Goal: Task Accomplishment & Management: Use online tool/utility

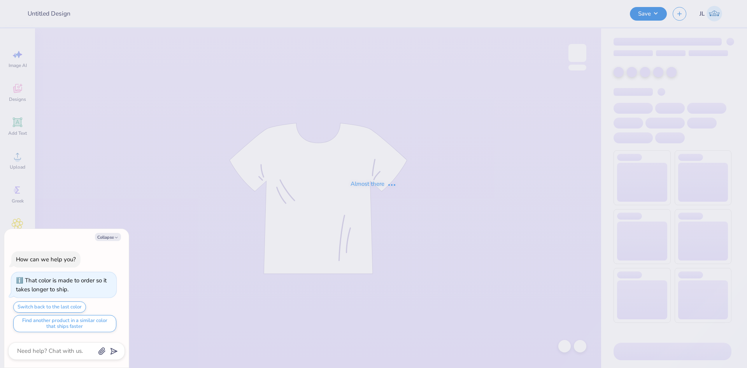
type input "pi phi mockneck"
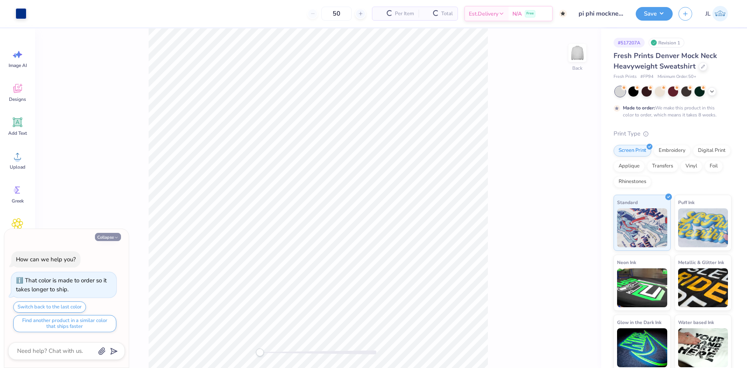
click at [115, 236] on icon "button" at bounding box center [116, 237] width 5 height 5
type textarea "x"
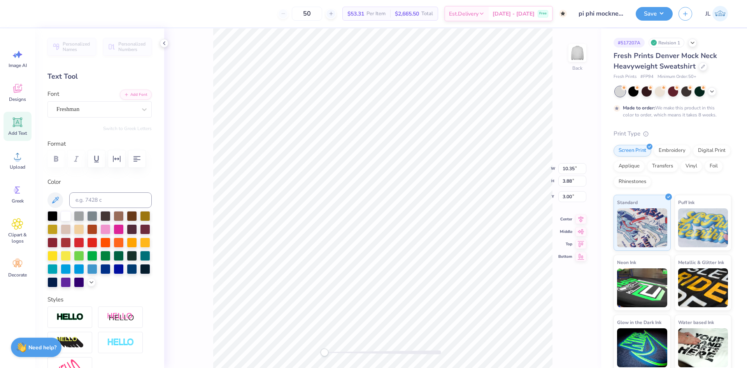
scroll to position [7, 1]
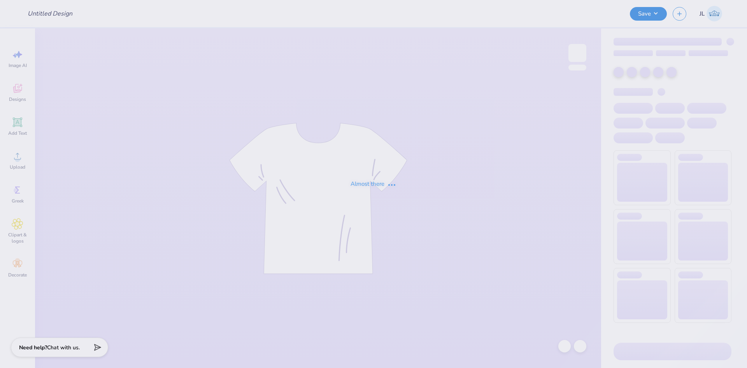
type input "pi phi mockneck"
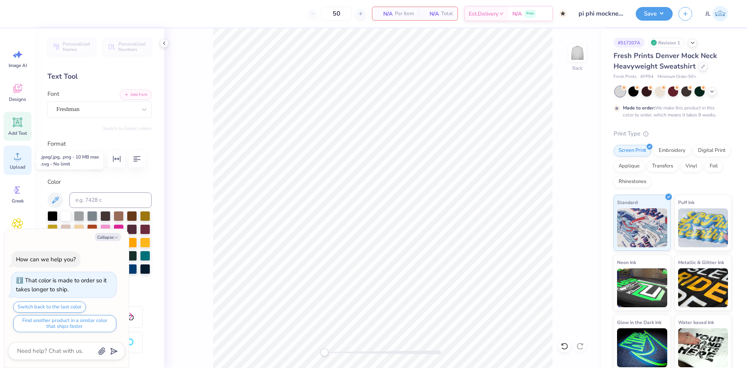
click at [23, 156] on icon at bounding box center [18, 156] width 12 height 12
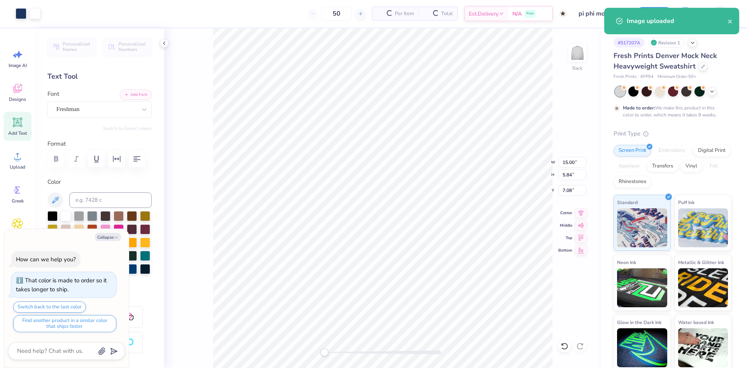
type textarea "x"
click at [566, 158] on input "15.00" at bounding box center [572, 162] width 28 height 11
type input "12"
type textarea "x"
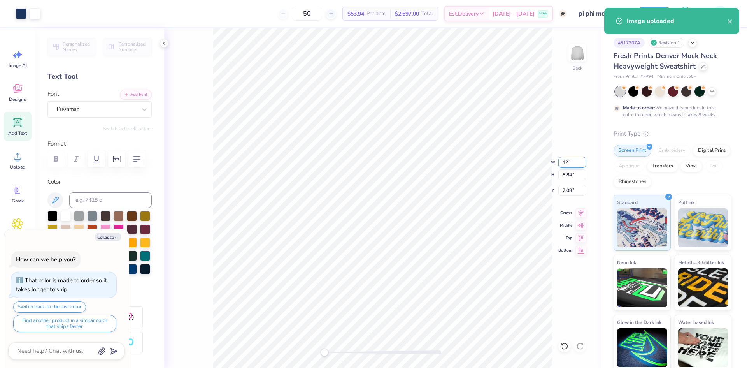
type input "12.00"
type input "4.67"
click at [566, 190] on input "7.66" at bounding box center [572, 190] width 28 height 11
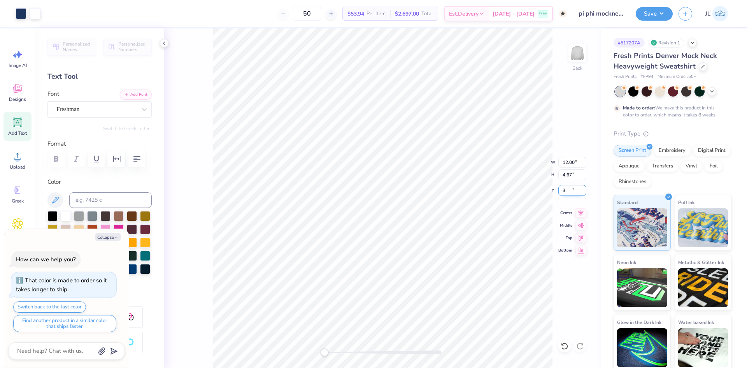
type input "3"
click at [657, 14] on button "Save" at bounding box center [654, 13] width 37 height 14
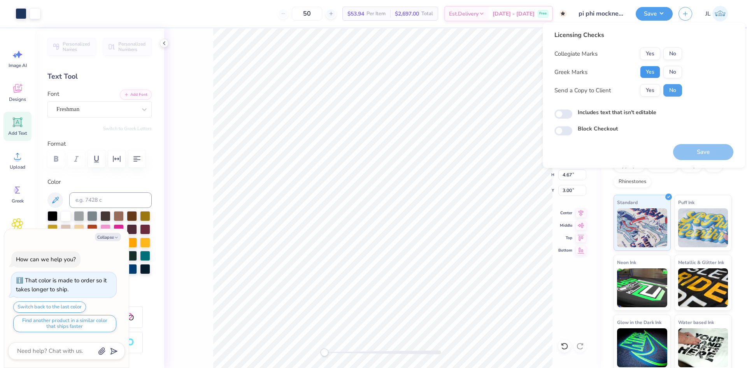
click at [657, 70] on button "Yes" at bounding box center [650, 72] width 20 height 12
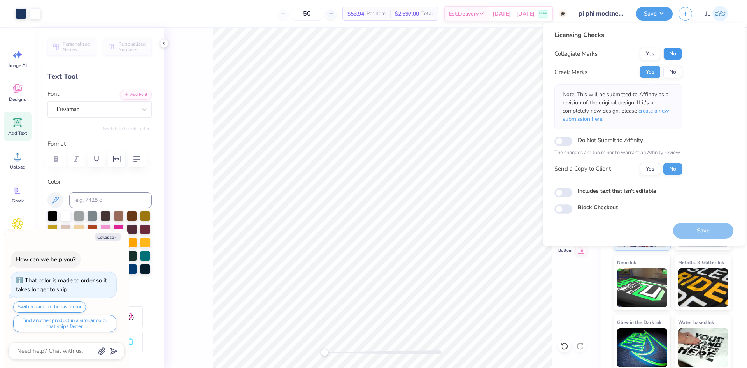
click at [671, 56] on button "No" at bounding box center [672, 53] width 19 height 12
click at [654, 174] on button "Yes" at bounding box center [650, 169] width 20 height 12
click at [694, 230] on button "Save" at bounding box center [703, 231] width 60 height 16
type textarea "x"
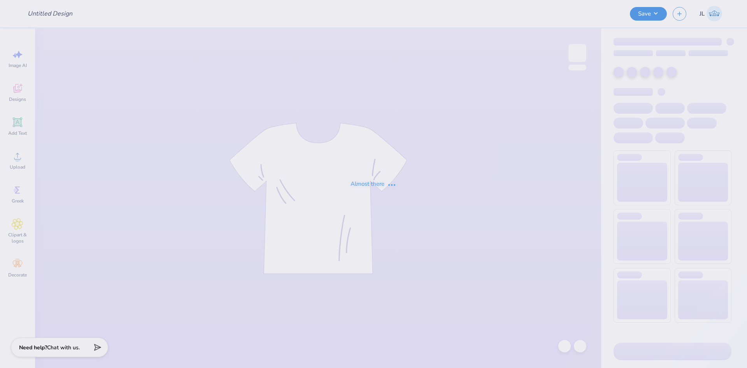
type input "Hope College : [PERSON_NAME]"
type input "T-Shirt"
type input "Hope College : Kali Coppess"
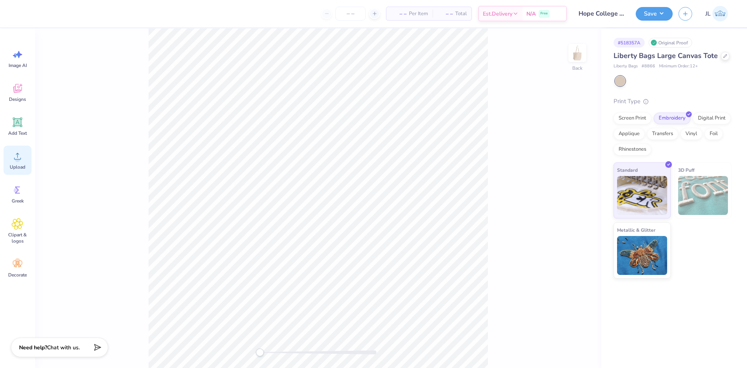
click at [22, 161] on icon at bounding box center [18, 156] width 12 height 12
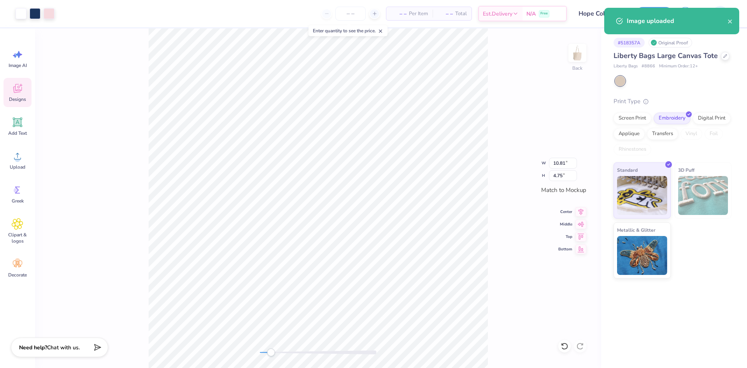
drag, startPoint x: 259, startPoint y: 353, endPoint x: 272, endPoint y: 354, distance: 12.5
click at [272, 354] on div "Accessibility label" at bounding box center [271, 352] width 8 height 8
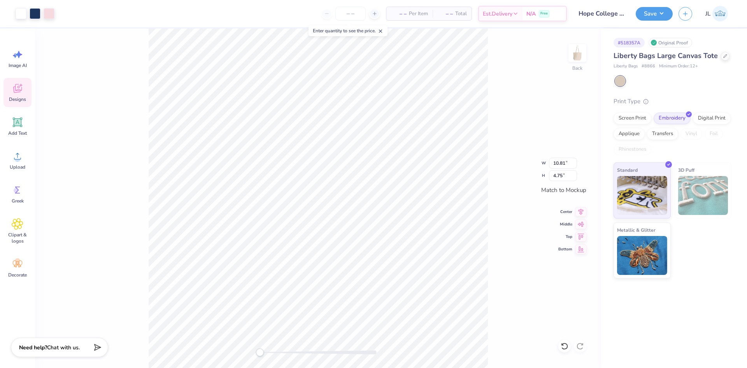
click at [233, 345] on div "Back W 10.81 10.81 " H 4.75 4.75 " Match to Mockup Center Middle Top Bottom" at bounding box center [318, 197] width 566 height 339
click at [279, 344] on div "Back W 10.81 10.81 " H 4.75 4.75 " Match to Mockup Center Middle Top Bottom" at bounding box center [318, 197] width 566 height 339
click at [246, 341] on div "Back" at bounding box center [318, 197] width 566 height 339
type input "11.97"
type input "5.26"
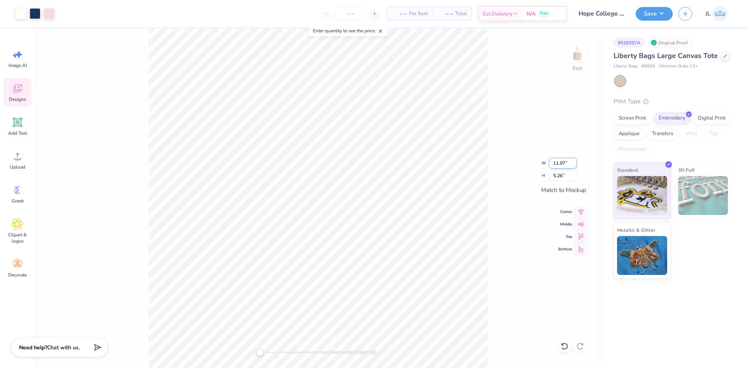
click at [551, 161] on input "11.97" at bounding box center [563, 163] width 28 height 11
click at [552, 161] on input "11.97" at bounding box center [563, 163] width 28 height 11
type input "10.00"
type input "4.39"
click at [558, 174] on input "4.39" at bounding box center [563, 175] width 28 height 11
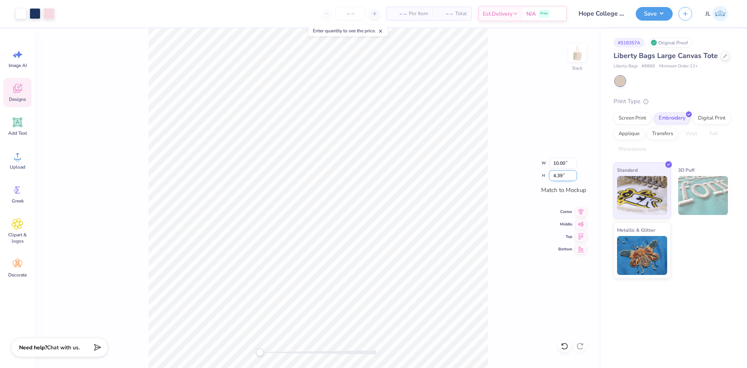
click at [558, 174] on input "4.39" at bounding box center [563, 175] width 28 height 11
type input "3"
type input "6.83"
type input "3.00"
click at [556, 166] on input "6.83" at bounding box center [563, 163] width 28 height 11
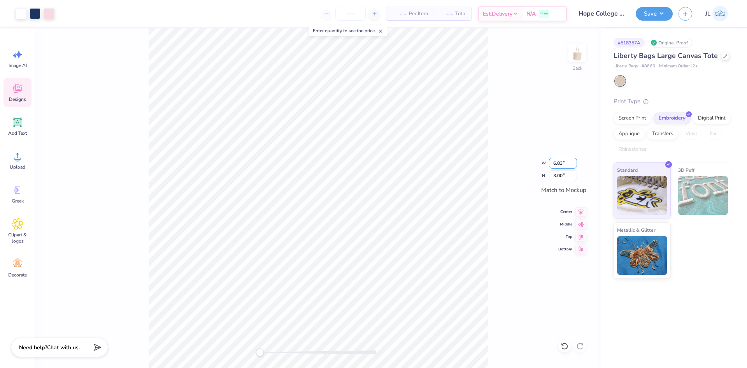
click at [556, 165] on input "6.83" at bounding box center [563, 163] width 28 height 11
click at [557, 166] on input "6.83" at bounding box center [563, 163] width 28 height 11
click at [557, 167] on input "6.83" at bounding box center [563, 163] width 28 height 11
type input "6.11"
type input "2.68"
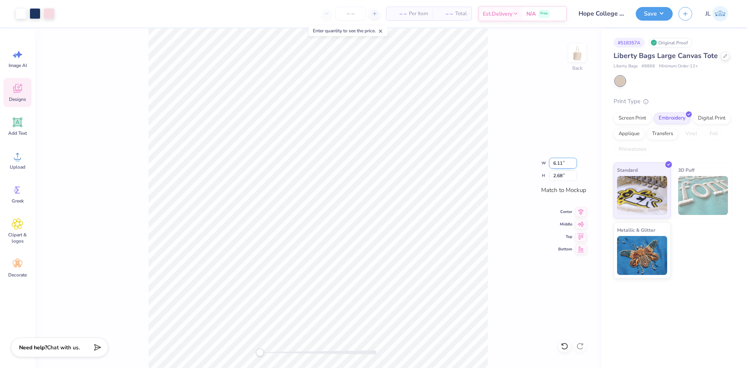
click at [556, 161] on input "6.11" at bounding box center [563, 163] width 28 height 11
type input "10.00"
type input "4.39"
click at [383, 32] on icon at bounding box center [380, 30] width 5 height 5
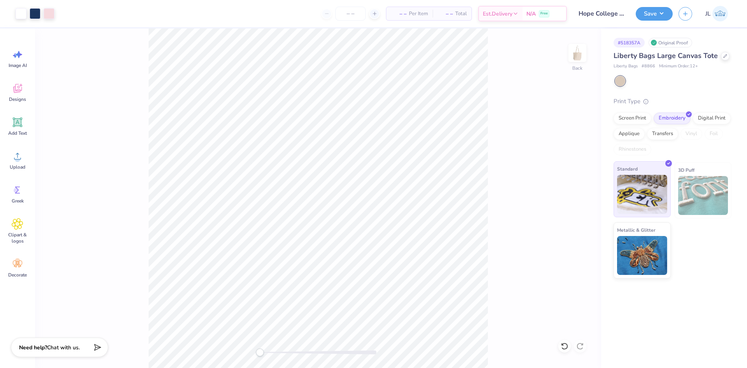
click at [647, 197] on img at bounding box center [642, 194] width 50 height 39
click at [556, 162] on input "10.00" at bounding box center [563, 163] width 28 height 11
type input "10"
click at [499, 144] on div "Back W 10 10 " H 4.39 4.39 " Match to Mockup Center Middle Top Bottom" at bounding box center [318, 197] width 566 height 339
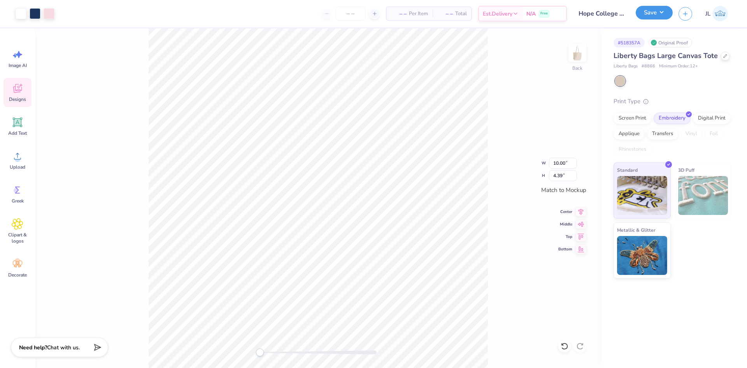
click at [662, 14] on button "Save" at bounding box center [654, 13] width 37 height 14
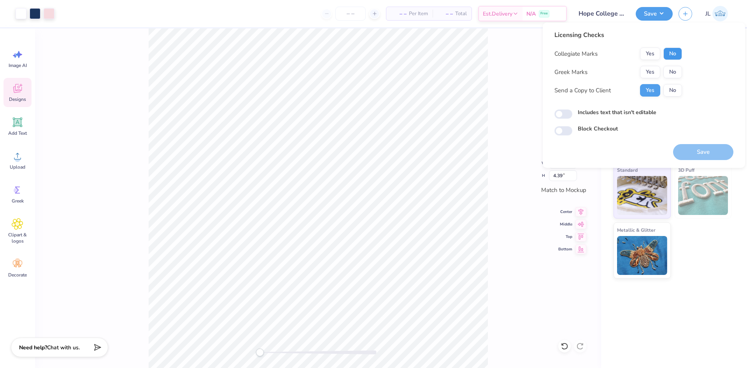
click at [673, 56] on button "No" at bounding box center [672, 53] width 19 height 12
click at [653, 69] on button "Yes" at bounding box center [650, 72] width 20 height 12
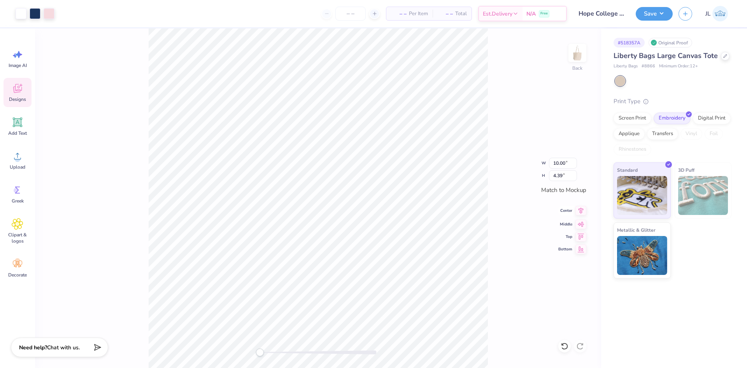
click at [582, 213] on icon at bounding box center [580, 210] width 11 height 9
click at [580, 222] on icon at bounding box center [580, 222] width 11 height 9
click at [650, 19] on button "Save" at bounding box center [654, 13] width 37 height 14
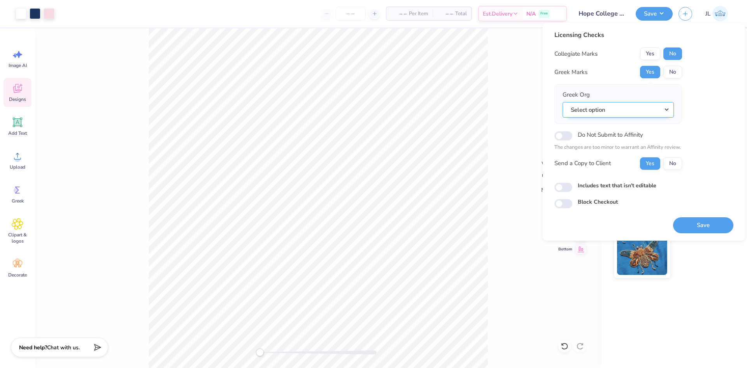
click at [628, 110] on button "Select option" at bounding box center [618, 110] width 111 height 16
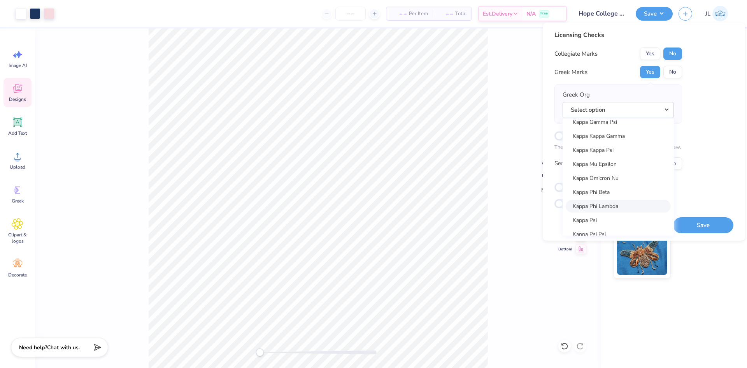
scroll to position [2879, 0]
click at [629, 162] on link "Kappa Kappa Gamma" at bounding box center [618, 162] width 105 height 13
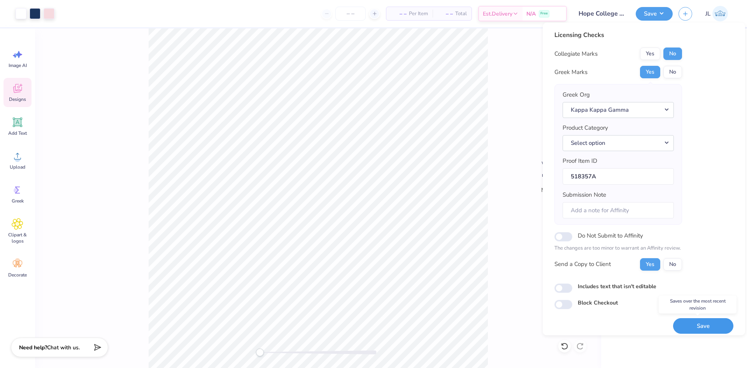
click at [696, 325] on button "Save" at bounding box center [703, 326] width 60 height 16
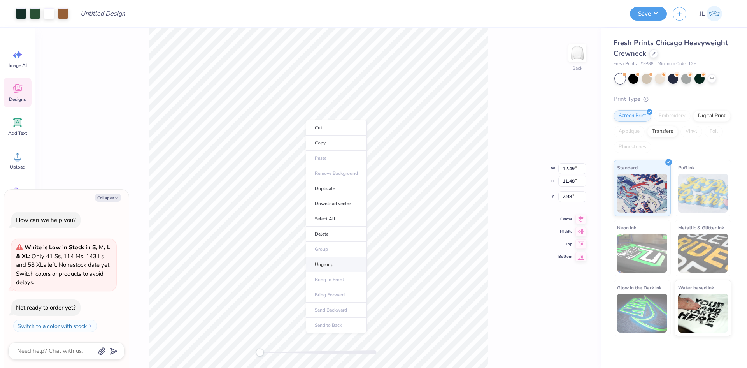
click at [329, 263] on li "Ungroup" at bounding box center [336, 264] width 61 height 15
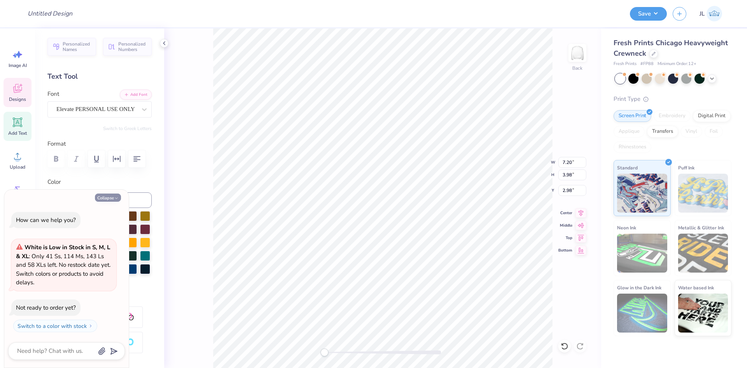
click at [110, 197] on button "Collapse" at bounding box center [108, 197] width 26 height 8
type textarea "x"
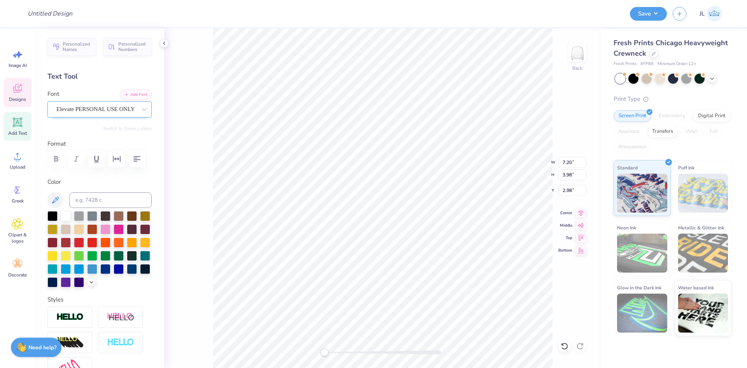
click at [111, 107] on div "Elevate PERSONAL USE ONLY" at bounding box center [97, 109] width 82 height 12
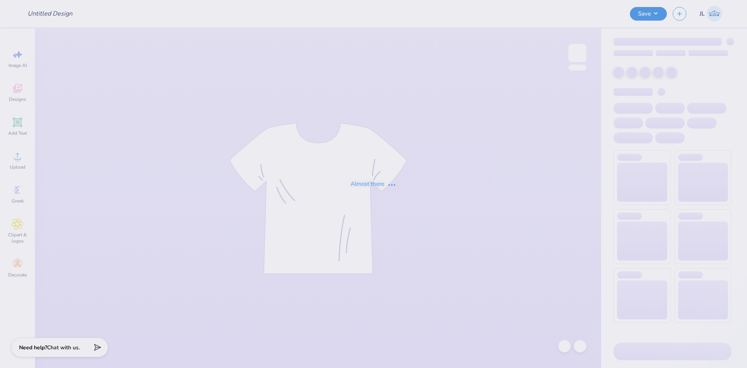
type input "T-Shirt"
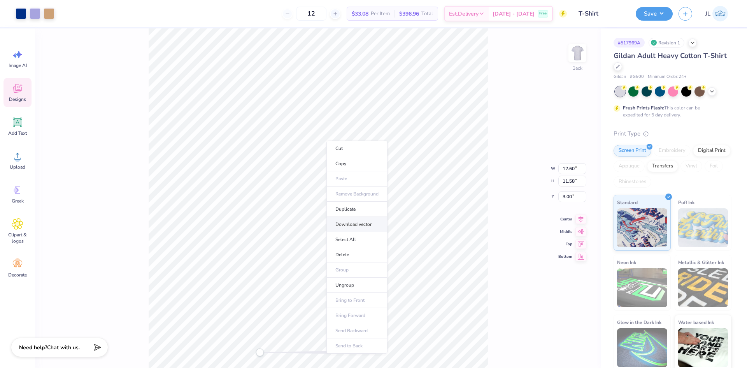
click at [354, 224] on li "Download vector" at bounding box center [356, 224] width 61 height 15
click at [648, 17] on button "Save" at bounding box center [654, 13] width 37 height 14
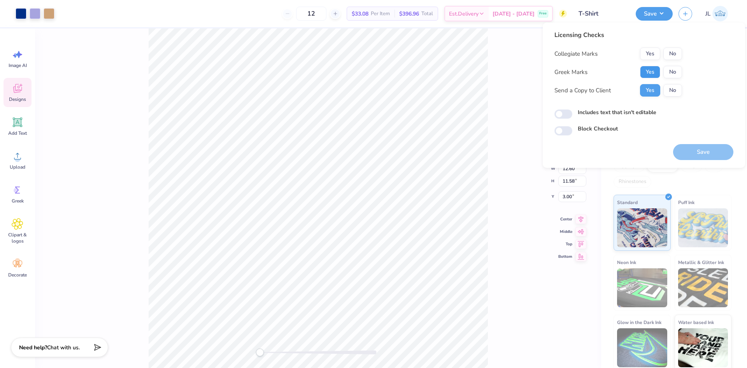
click at [656, 72] on button "Yes" at bounding box center [650, 72] width 20 height 12
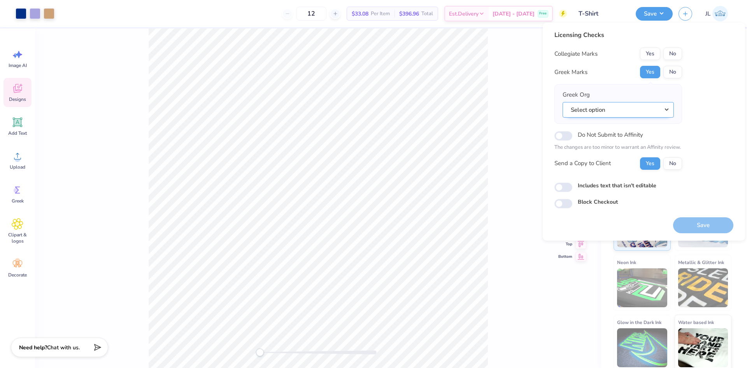
click at [598, 110] on button "Select option" at bounding box center [618, 110] width 111 height 16
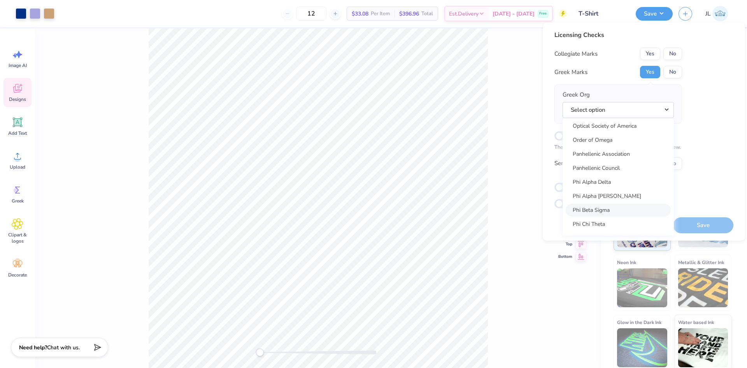
scroll to position [3906, 0]
click at [691, 110] on div "Licensing Checks Collegiate Marks Yes No Greek Marks Yes No Greek Org Select op…" at bounding box center [643, 119] width 179 height 178
click at [492, 82] on div "Back W 12.60 12.60 " H 11.58 11.58 " Y 3.00 3.00 " Center Middle Top Bottom" at bounding box center [318, 197] width 566 height 339
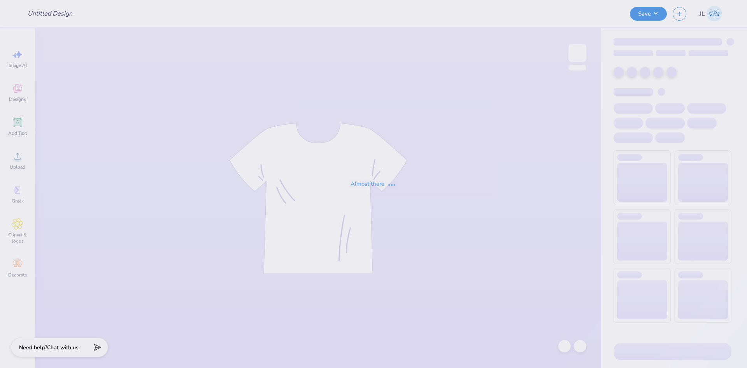
type input "T-Shirt"
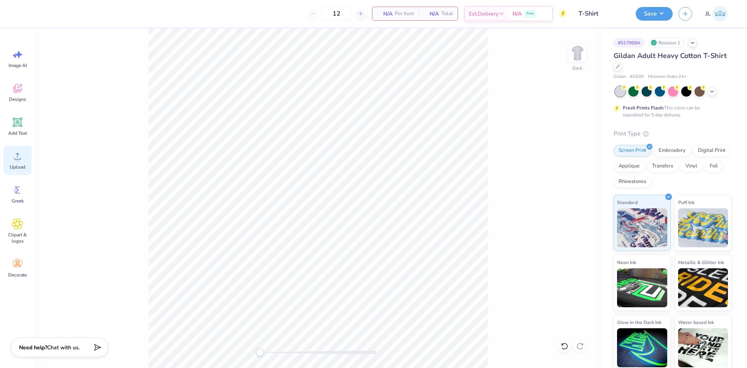
click at [12, 159] on icon at bounding box center [18, 156] width 12 height 12
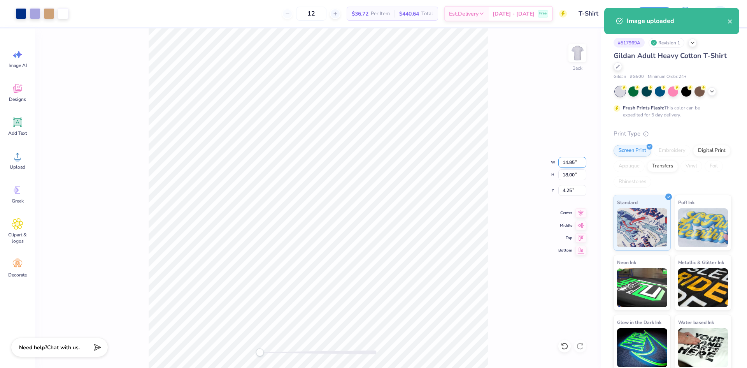
click at [566, 165] on input "14.85" at bounding box center [572, 162] width 28 height 11
type input "12.00"
type input "14.54"
type input "5.98"
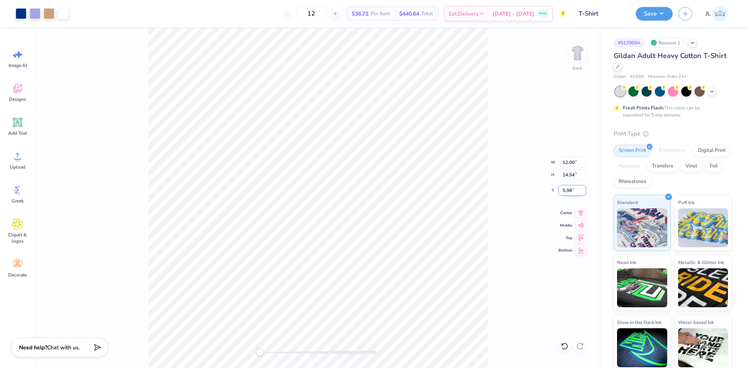
click at [570, 190] on input "5.98" at bounding box center [572, 190] width 28 height 11
type input "3"
click at [582, 212] on icon at bounding box center [580, 211] width 11 height 9
click at [567, 174] on input "14.54" at bounding box center [572, 174] width 28 height 11
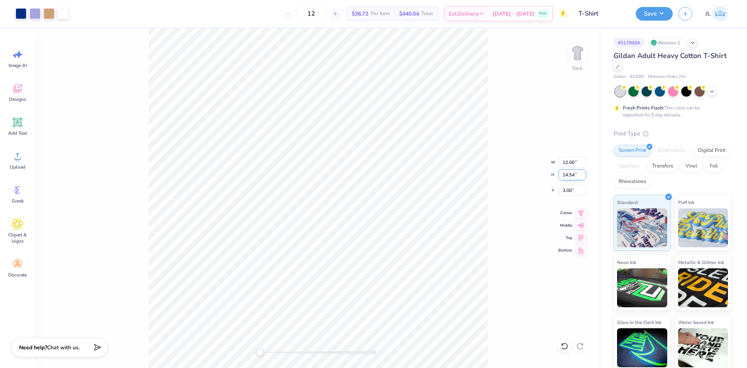
click at [566, 173] on input "14.54" at bounding box center [572, 174] width 28 height 11
type input "13"
type input "10.73"
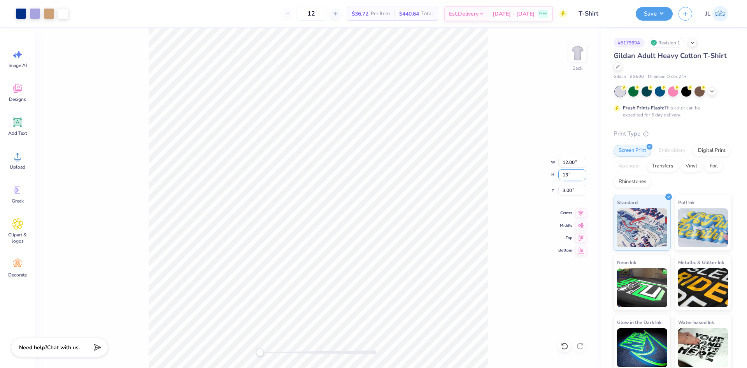
type input "13.00"
type input "3.77"
click at [494, 169] on div "Back W 10.73 10.73 " H 13.00 13.00 " Y 3.77 3.77 " Center [GEOGRAPHIC_DATA]" at bounding box center [318, 197] width 566 height 339
click at [577, 211] on icon at bounding box center [580, 211] width 11 height 9
click at [563, 188] on input "3.77" at bounding box center [572, 190] width 28 height 11
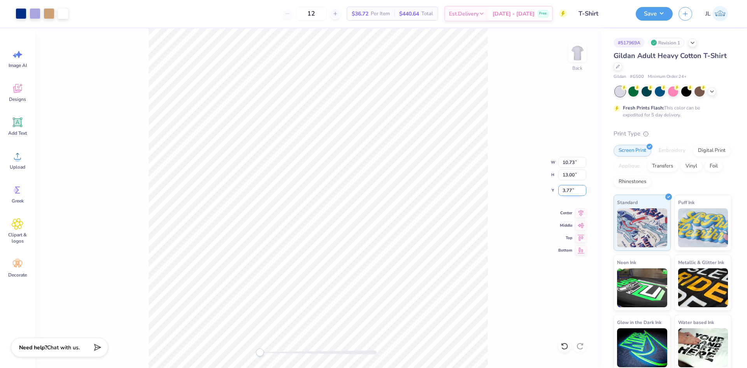
click at [564, 188] on input "3.77" at bounding box center [572, 190] width 28 height 11
type input "3"
click at [567, 190] on input "3.00" at bounding box center [572, 190] width 28 height 11
type input "3"
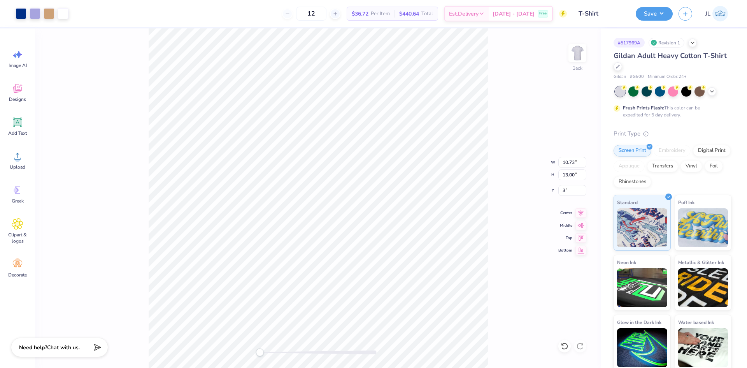
click at [509, 181] on div "Back W 10.73 10.73 " H 13.00 13.00 " Y 3 3 " Center Middle Top Bottom" at bounding box center [318, 197] width 566 height 339
click at [653, 16] on button "Save" at bounding box center [654, 13] width 37 height 14
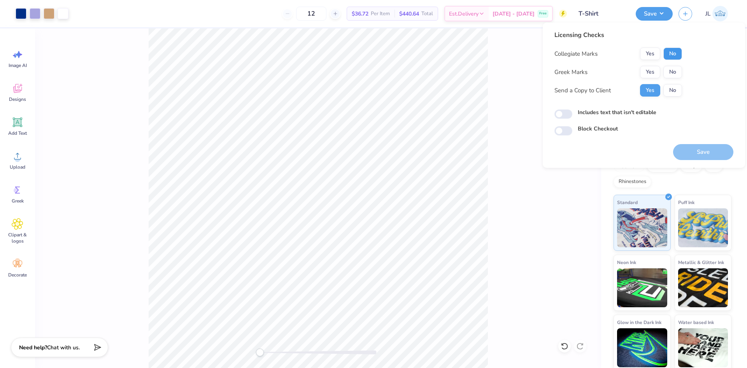
click at [668, 51] on button "No" at bounding box center [672, 53] width 19 height 12
click at [672, 72] on button "No" at bounding box center [672, 72] width 19 height 12
click at [689, 148] on button "Save" at bounding box center [703, 152] width 60 height 16
